Goal: Task Accomplishment & Management: Manage account settings

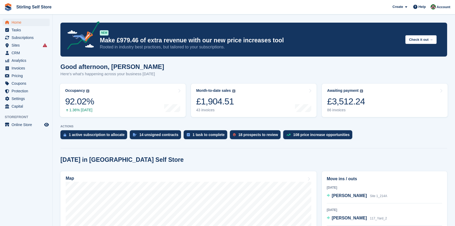
click at [32, 68] on span "Invoices" at bounding box center [28, 67] width 32 height 7
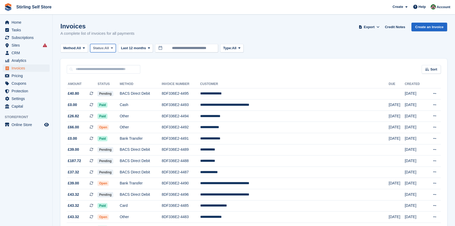
click at [112, 47] on icon at bounding box center [112, 47] width 2 height 3
click at [109, 91] on link "Open" at bounding box center [115, 88] width 46 height 9
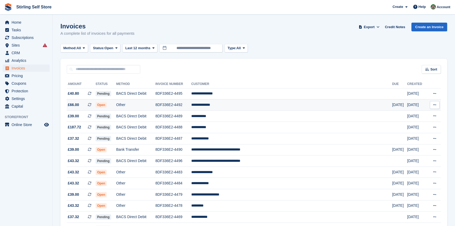
click at [241, 105] on td "**********" at bounding box center [291, 104] width 201 height 11
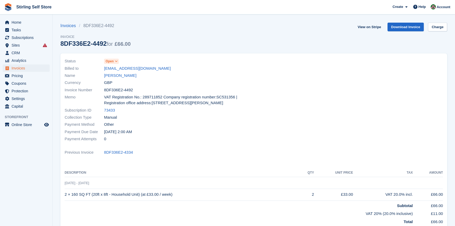
click at [116, 62] on icon at bounding box center [116, 61] width 3 height 3
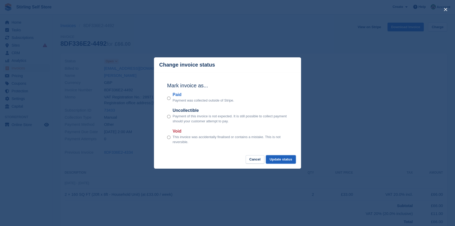
click at [279, 159] on button "Update status" at bounding box center [281, 159] width 30 height 9
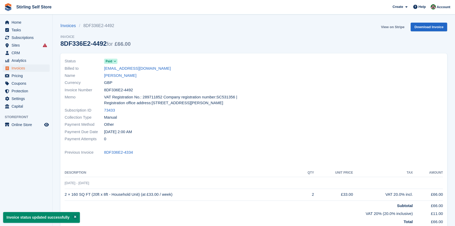
click at [393, 27] on link "View on Stripe" at bounding box center [393, 27] width 28 height 9
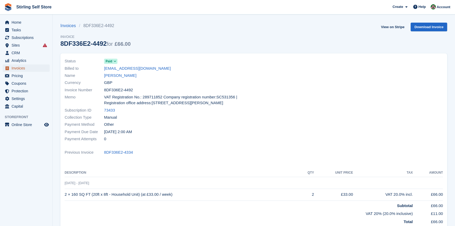
click at [28, 71] on span "Invoices" at bounding box center [28, 67] width 32 height 7
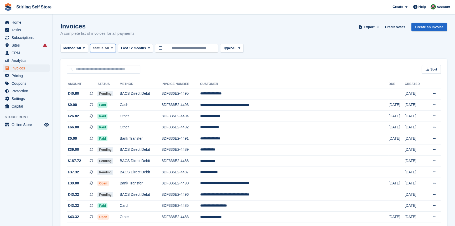
click at [114, 46] on span at bounding box center [112, 48] width 4 height 4
click at [111, 89] on link "Open" at bounding box center [115, 88] width 46 height 9
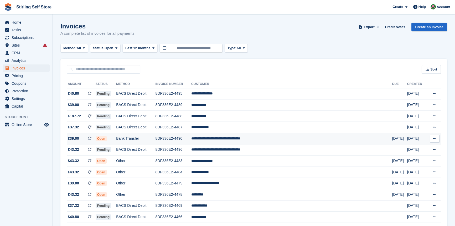
click at [263, 139] on td "**********" at bounding box center [291, 138] width 201 height 11
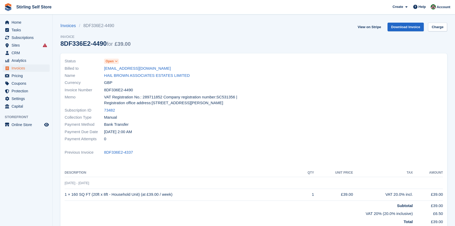
click at [117, 62] on icon at bounding box center [116, 61] width 3 height 3
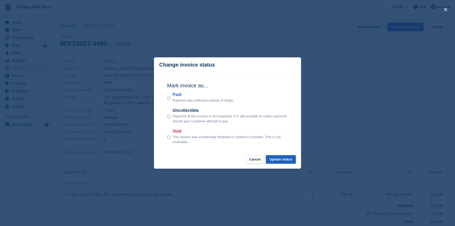
click at [277, 159] on button "Update status" at bounding box center [281, 159] width 30 height 9
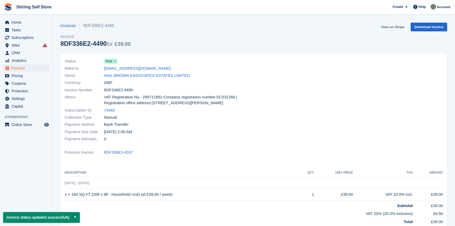
click at [395, 26] on link "View on Stripe" at bounding box center [393, 27] width 28 height 9
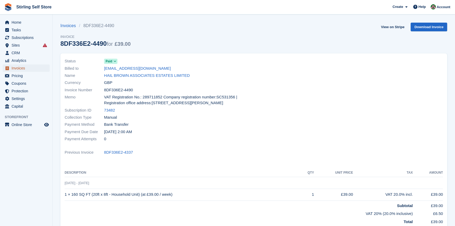
drag, startPoint x: 0, startPoint y: 0, endPoint x: 26, endPoint y: 69, distance: 73.8
click at [26, 69] on span "Invoices" at bounding box center [28, 67] width 32 height 7
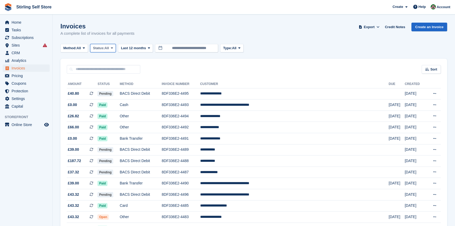
click at [113, 48] on icon at bounding box center [112, 47] width 2 height 3
click at [113, 90] on link "Open" at bounding box center [115, 88] width 46 height 9
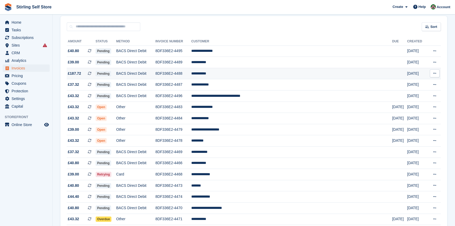
scroll to position [48, 0]
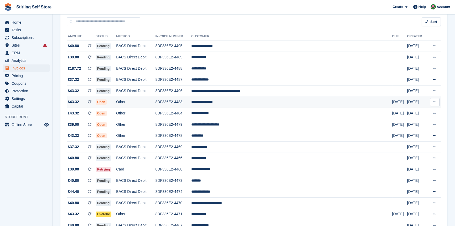
click at [237, 103] on td "**********" at bounding box center [291, 101] width 201 height 11
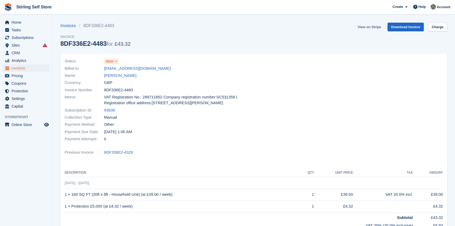
click at [368, 26] on link "View on Stripe" at bounding box center [369, 27] width 28 height 9
drag, startPoint x: 0, startPoint y: 0, endPoint x: 26, endPoint y: 70, distance: 74.3
click at [26, 70] on span "Invoices" at bounding box center [28, 67] width 32 height 7
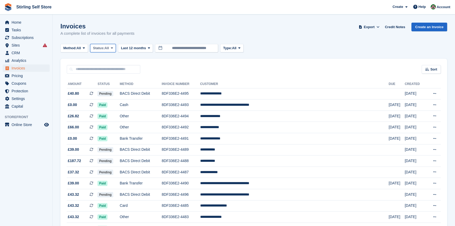
click at [113, 48] on icon at bounding box center [112, 47] width 2 height 3
click at [113, 89] on link "Open" at bounding box center [115, 88] width 46 height 9
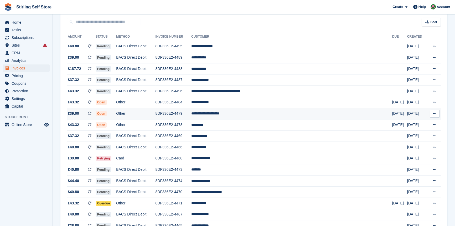
scroll to position [48, 0]
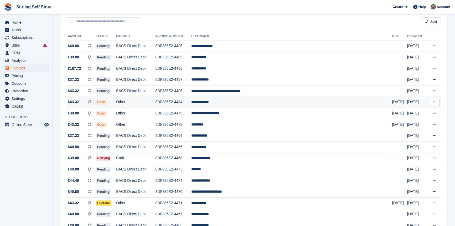
click at [240, 102] on td "**********" at bounding box center [291, 101] width 201 height 11
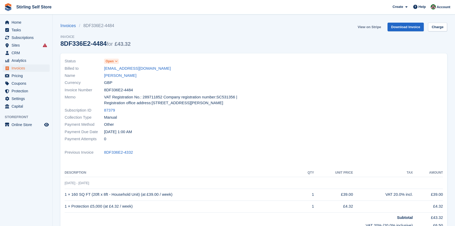
click at [367, 26] on link "View on Stripe" at bounding box center [369, 27] width 28 height 9
drag, startPoint x: 0, startPoint y: 0, endPoint x: 29, endPoint y: 75, distance: 80.7
click at [29, 75] on span "Pricing" at bounding box center [28, 75] width 32 height 7
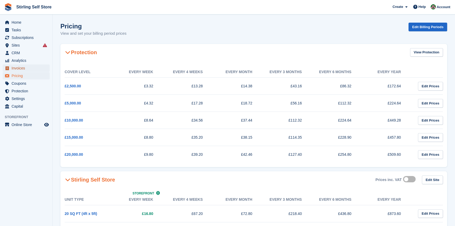
click at [33, 68] on span "Invoices" at bounding box center [28, 67] width 32 height 7
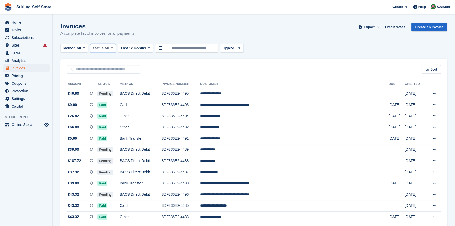
click at [113, 50] on icon at bounding box center [112, 47] width 2 height 3
click at [110, 88] on link "Open" at bounding box center [115, 88] width 46 height 9
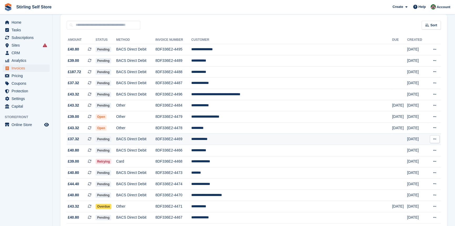
scroll to position [48, 0]
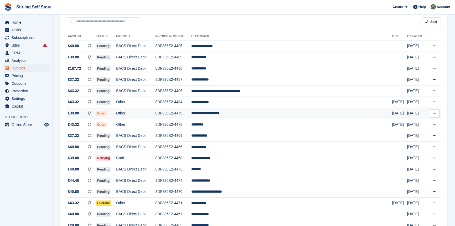
click at [254, 115] on td "**********" at bounding box center [291, 113] width 201 height 11
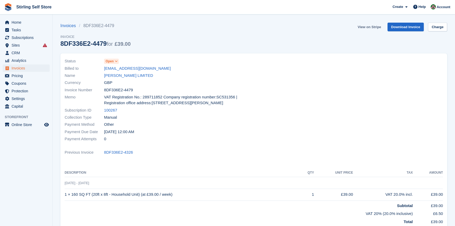
click at [368, 28] on link "View on Stripe" at bounding box center [369, 27] width 28 height 9
drag, startPoint x: 0, startPoint y: 0, endPoint x: 30, endPoint y: 69, distance: 74.7
click at [30, 69] on span "Invoices" at bounding box center [28, 67] width 32 height 7
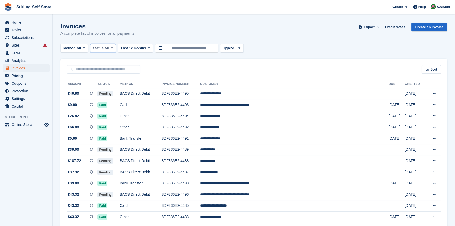
drag, startPoint x: 114, startPoint y: 47, endPoint x: 110, endPoint y: 57, distance: 10.9
click at [113, 47] on icon at bounding box center [112, 47] width 2 height 3
click at [114, 90] on link "Open" at bounding box center [115, 88] width 46 height 9
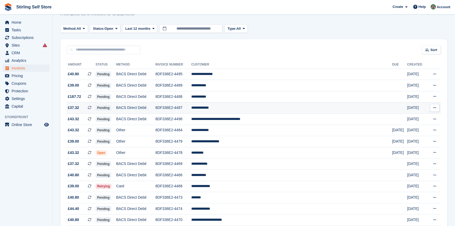
scroll to position [71, 0]
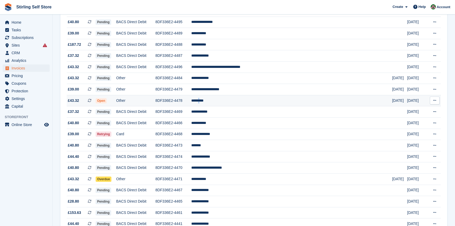
click at [235, 102] on td "*********" at bounding box center [291, 100] width 201 height 11
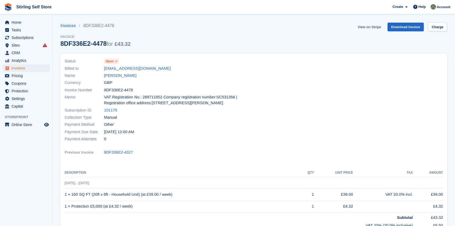
click at [369, 25] on link "View on Stripe" at bounding box center [369, 27] width 28 height 9
click at [29, 69] on span "Invoices" at bounding box center [28, 67] width 32 height 7
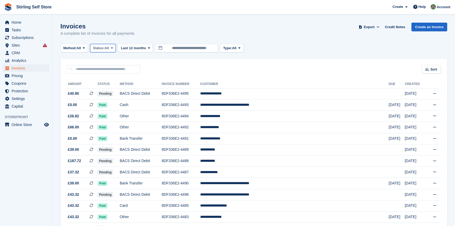
click at [113, 49] on icon at bounding box center [112, 47] width 2 height 3
drag, startPoint x: 107, startPoint y: 90, endPoint x: 147, endPoint y: 90, distance: 40.4
click at [107, 90] on link "Open" at bounding box center [115, 88] width 46 height 9
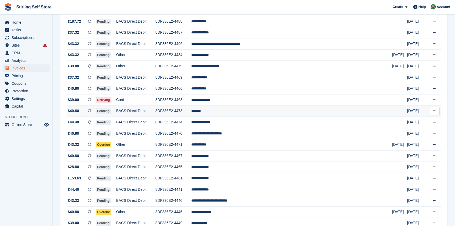
scroll to position [95, 0]
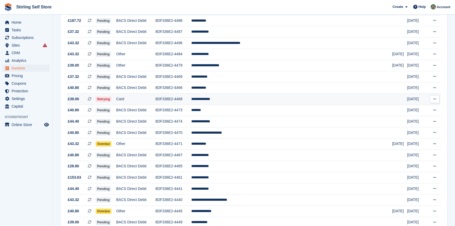
click at [236, 101] on td "**********" at bounding box center [291, 98] width 201 height 11
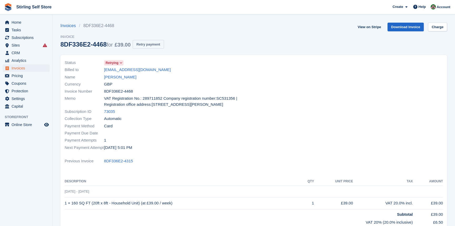
click at [151, 44] on button "Retry payment" at bounding box center [148, 44] width 31 height 9
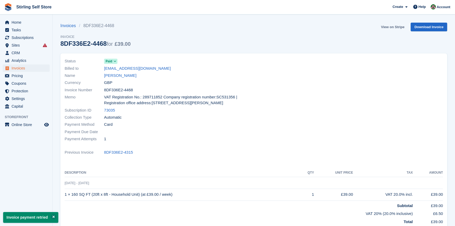
click at [388, 27] on link "View on Stripe" at bounding box center [393, 27] width 28 height 9
click at [31, 69] on span "Invoices" at bounding box center [28, 67] width 32 height 7
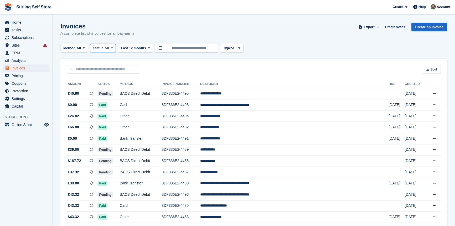
click at [112, 47] on span at bounding box center [112, 48] width 4 height 4
click at [114, 91] on link "Open" at bounding box center [115, 88] width 46 height 9
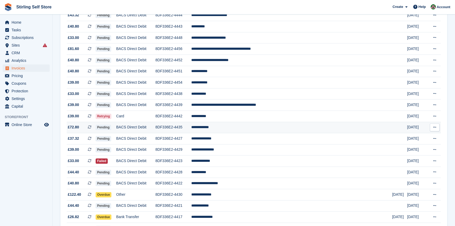
scroll to position [310, 0]
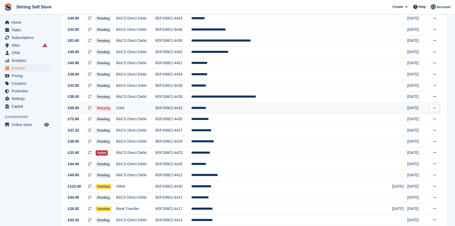
click at [236, 111] on td "**********" at bounding box center [291, 107] width 201 height 11
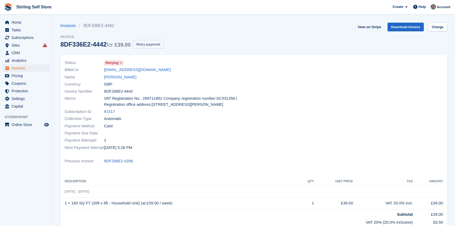
click at [151, 45] on button "Retry payment" at bounding box center [148, 44] width 31 height 9
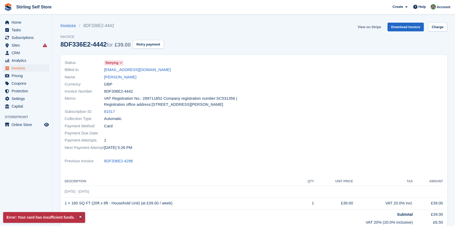
click at [368, 26] on link "View on Stripe" at bounding box center [369, 27] width 28 height 9
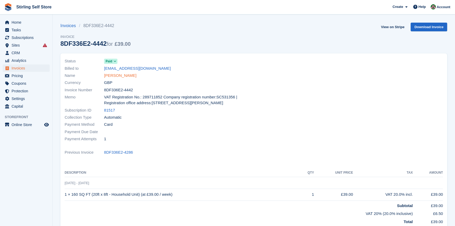
drag, startPoint x: 0, startPoint y: 0, endPoint x: 117, endPoint y: 74, distance: 138.1
click at [116, 74] on link "[PERSON_NAME]" at bounding box center [120, 75] width 32 height 6
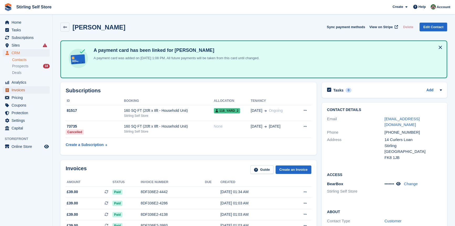
click at [27, 91] on span "Invoices" at bounding box center [28, 89] width 32 height 7
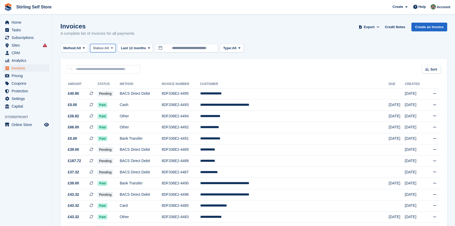
drag, startPoint x: 113, startPoint y: 47, endPoint x: 109, endPoint y: 53, distance: 6.9
click at [113, 47] on icon at bounding box center [112, 47] width 2 height 3
click at [110, 89] on link "Open" at bounding box center [115, 88] width 46 height 9
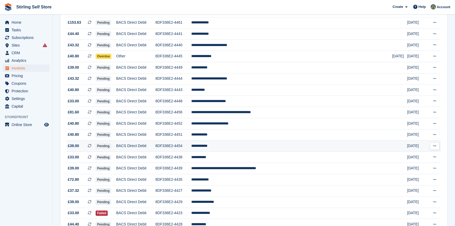
scroll to position [310, 0]
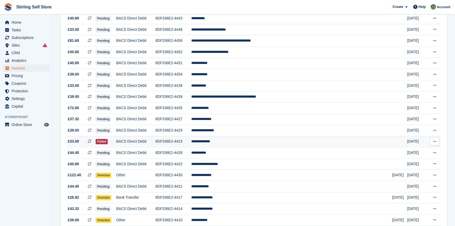
click at [244, 147] on td "**********" at bounding box center [291, 141] width 201 height 11
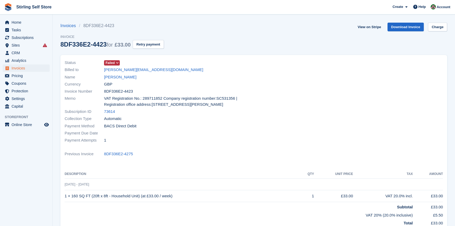
click at [146, 45] on button "Retry payment" at bounding box center [148, 44] width 31 height 9
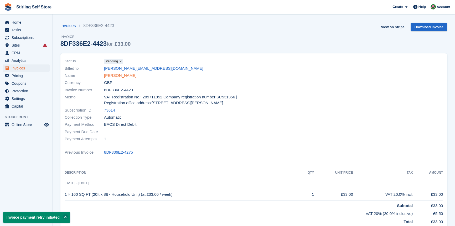
click at [119, 76] on link "[PERSON_NAME]" at bounding box center [120, 75] width 32 height 6
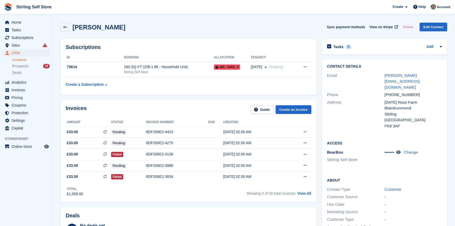
drag, startPoint x: 307, startPoint y: 195, endPoint x: 295, endPoint y: 189, distance: 13.4
click at [307, 195] on link "View All" at bounding box center [304, 193] width 14 height 4
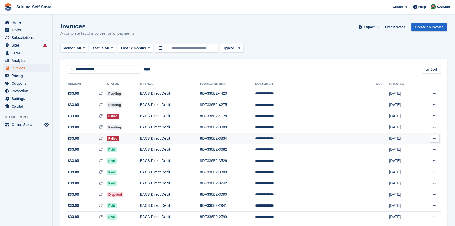
click at [181, 139] on td "BACS Direct Debit" at bounding box center [170, 138] width 60 height 11
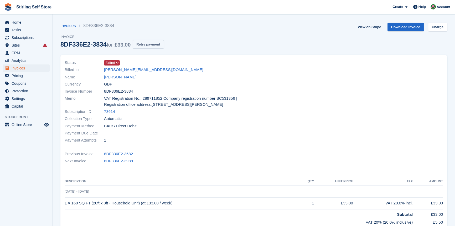
click at [154, 44] on button "Retry payment" at bounding box center [148, 44] width 31 height 9
click at [124, 79] on link "[PERSON_NAME]" at bounding box center [120, 77] width 32 height 6
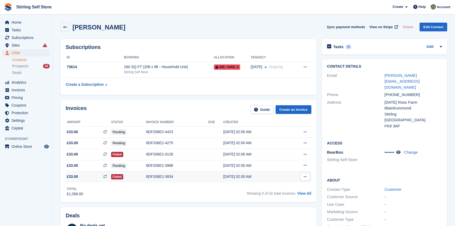
click at [157, 176] on div "8DF336E2-3834" at bounding box center [177, 177] width 62 height 6
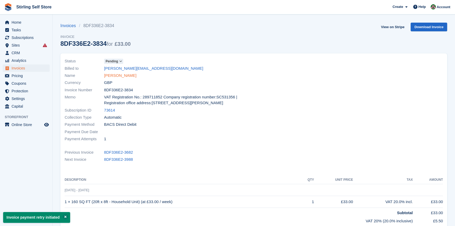
click at [125, 75] on link "Gerald Tiernan" at bounding box center [120, 75] width 32 height 6
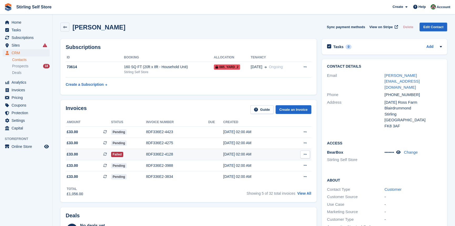
click at [163, 155] on div "8DF336E2-4128" at bounding box center [177, 154] width 62 height 6
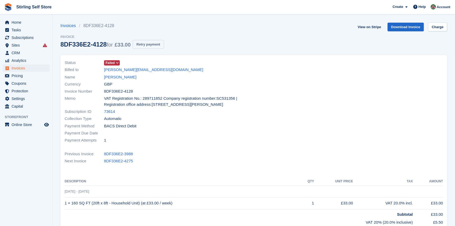
click at [145, 44] on button "Retry payment" at bounding box center [148, 44] width 31 height 9
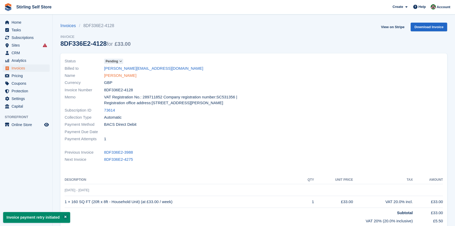
click at [122, 76] on link "Gerald Tiernan" at bounding box center [120, 75] width 32 height 6
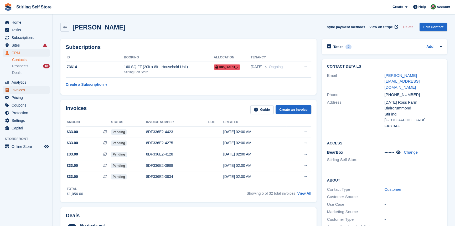
click at [27, 90] on span "Invoices" at bounding box center [28, 89] width 32 height 7
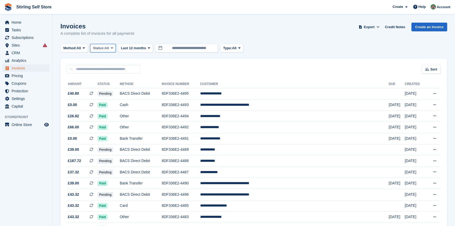
click at [113, 47] on icon at bounding box center [112, 47] width 2 height 3
click at [110, 89] on link "Open" at bounding box center [115, 88] width 46 height 9
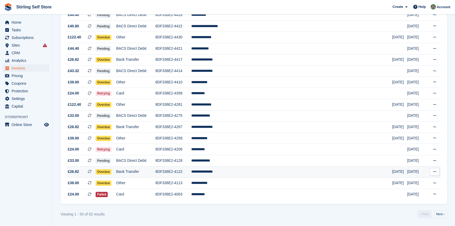
scroll to position [456, 0]
click at [444, 215] on link "Next ›" at bounding box center [440, 214] width 14 height 8
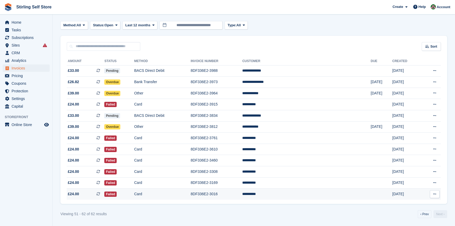
scroll to position [24, 0]
click at [423, 213] on link "‹ Prev" at bounding box center [425, 214] width 14 height 8
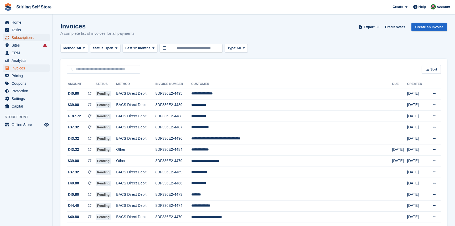
click at [18, 38] on span "Subscriptions" at bounding box center [28, 37] width 32 height 7
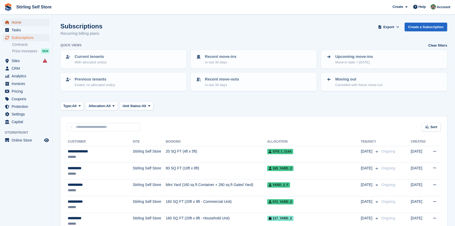
click at [24, 22] on span "Home" at bounding box center [28, 22] width 32 height 7
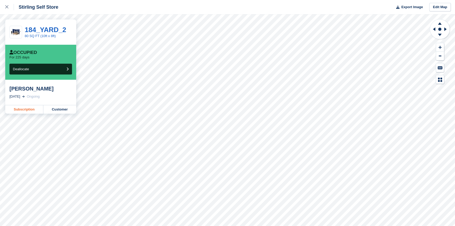
click at [26, 108] on link "Subscription" at bounding box center [24, 109] width 38 height 8
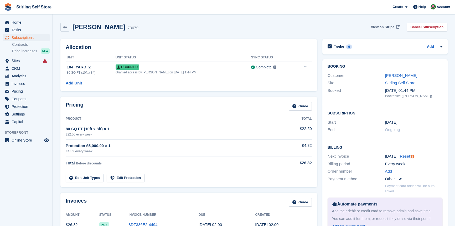
click at [384, 24] on span "View on Stripe" at bounding box center [382, 26] width 23 height 5
click at [29, 84] on span "Invoices" at bounding box center [28, 83] width 32 height 7
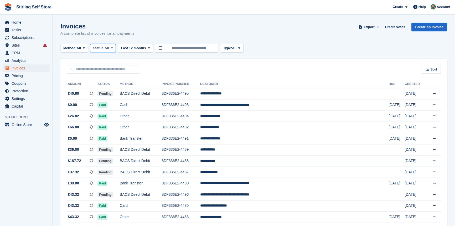
click at [113, 48] on icon at bounding box center [112, 47] width 2 height 3
click at [113, 90] on link "Open" at bounding box center [115, 88] width 46 height 9
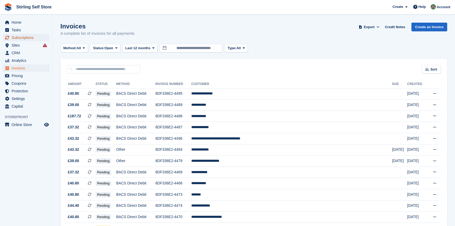
click at [23, 36] on span "Subscriptions" at bounding box center [28, 37] width 32 height 7
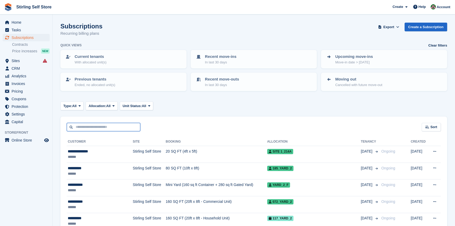
click at [90, 126] on input "text" at bounding box center [104, 127] width 74 height 9
type input "***"
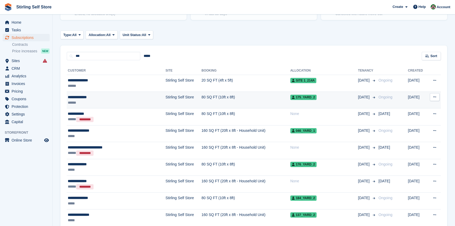
scroll to position [71, 0]
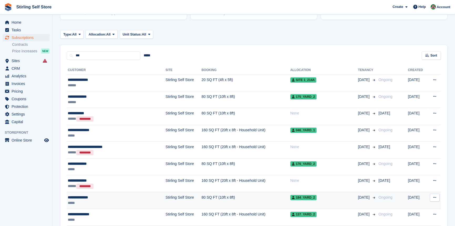
click at [201, 197] on td "80 SQ FT (10ft x 8ft)" at bounding box center [245, 200] width 89 height 17
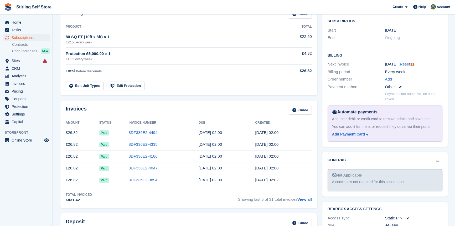
scroll to position [95, 0]
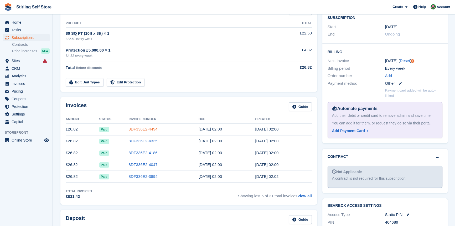
click at [137, 128] on link "8DF336E2-4494" at bounding box center [142, 129] width 29 height 4
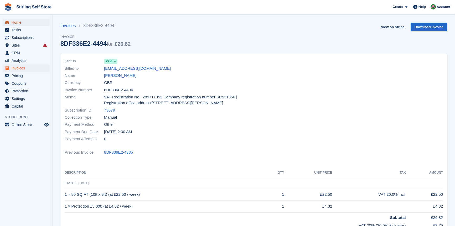
click at [10, 22] on link "Home" at bounding box center [26, 22] width 47 height 7
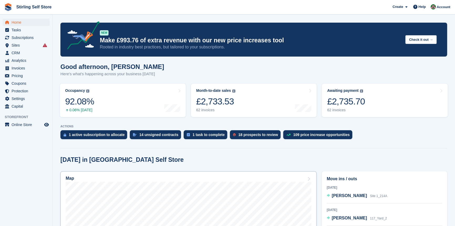
scroll to position [95, 0]
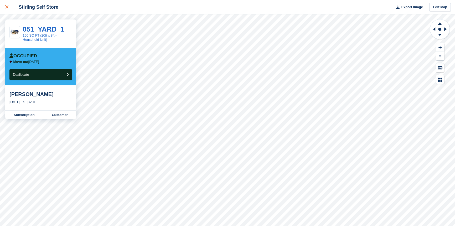
click at [7, 6] on icon at bounding box center [6, 6] width 3 height 3
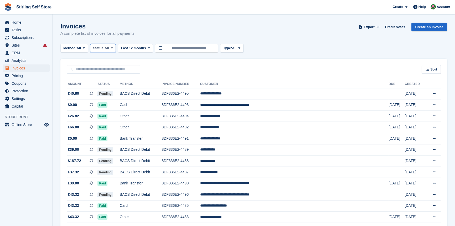
click at [113, 47] on icon at bounding box center [112, 47] width 2 height 3
click at [111, 91] on link "Open" at bounding box center [115, 88] width 46 height 9
